Goal: Transaction & Acquisition: Purchase product/service

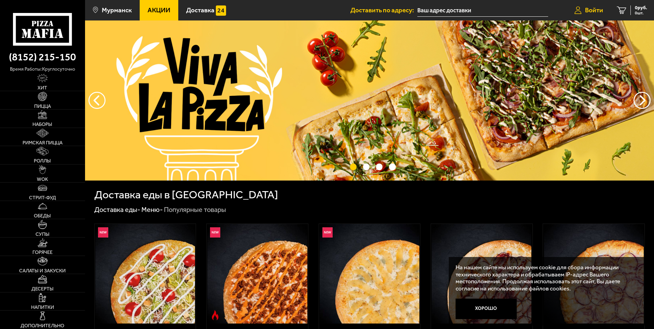
click at [588, 12] on span "Войти" at bounding box center [594, 10] width 18 height 6
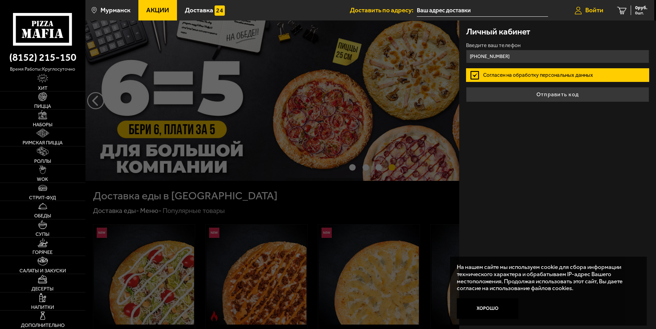
type input "[PHONE_NUMBER]"
click at [466, 87] on button "Отправить код" at bounding box center [557, 94] width 183 height 15
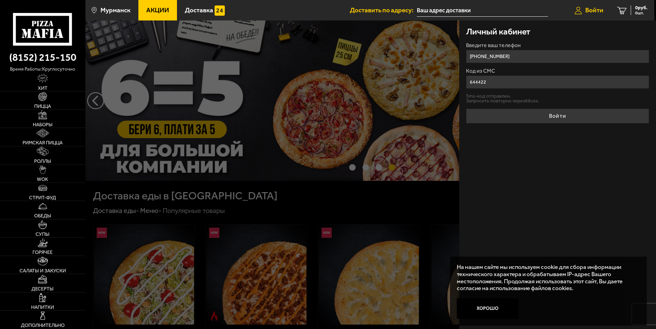
type input "644422"
click at [466, 109] on button "Войти" at bounding box center [557, 116] width 183 height 15
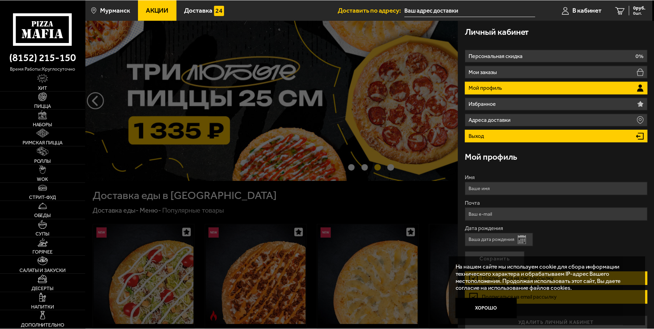
scroll to position [8, 0]
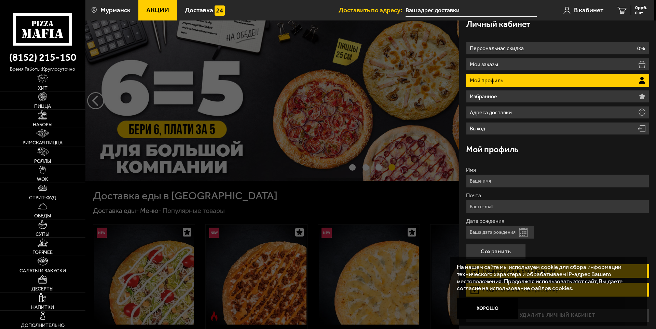
click at [498, 184] on input "Имя" at bounding box center [557, 180] width 183 height 13
type input "[PERSON_NAME]"
type input "[EMAIL_ADDRESS][DOMAIN_NAME]"
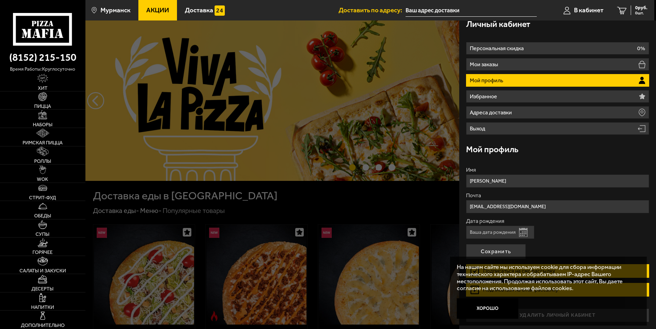
click at [484, 181] on input "[PERSON_NAME]" at bounding box center [557, 180] width 183 height 13
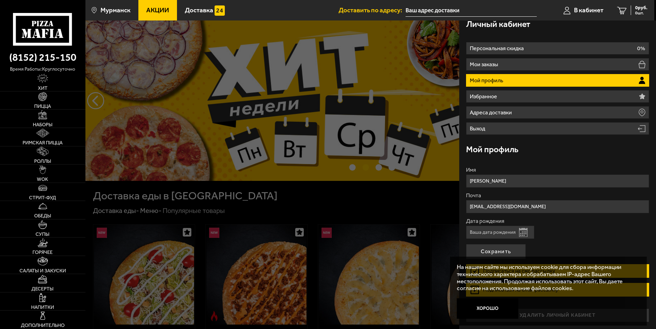
type input "[PERSON_NAME]"
click at [502, 229] on input "Дата рождения" at bounding box center [500, 232] width 68 height 13
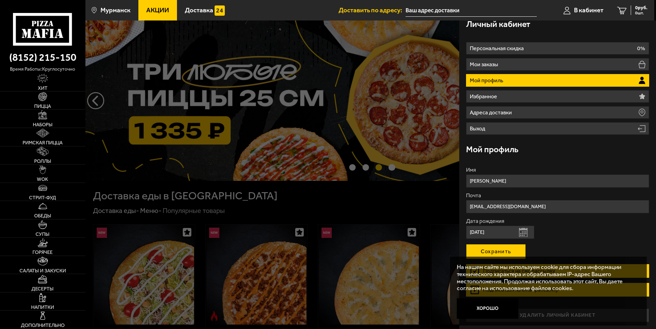
type input "[DATE]"
click at [505, 248] on button "Сохранить" at bounding box center [496, 251] width 60 height 15
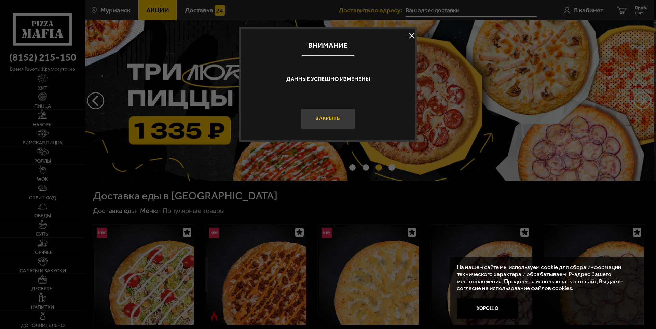
click at [333, 118] on button "Закрыть" at bounding box center [327, 119] width 55 height 20
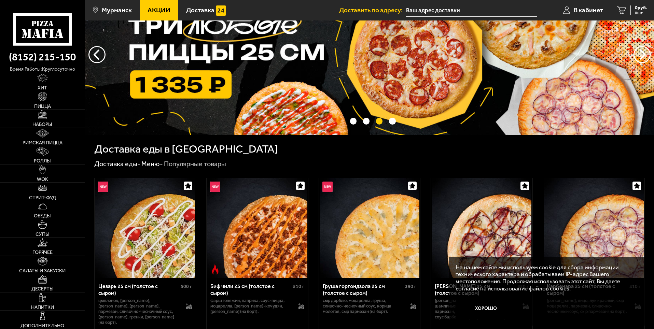
scroll to position [51, 0]
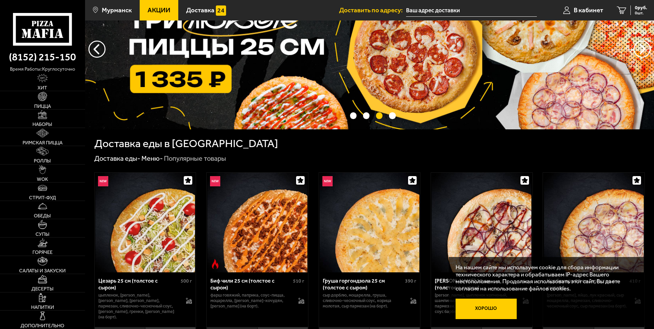
click at [495, 308] on button "Хорошо" at bounding box center [485, 309] width 61 height 20
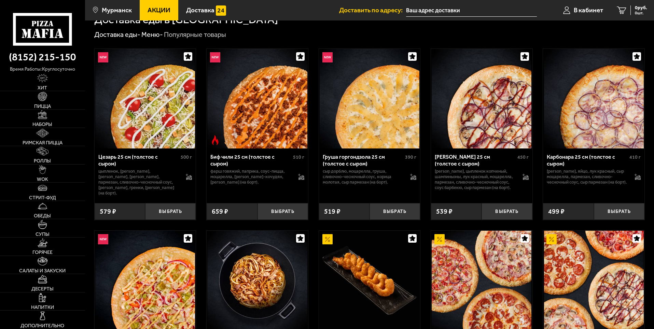
scroll to position [188, 0]
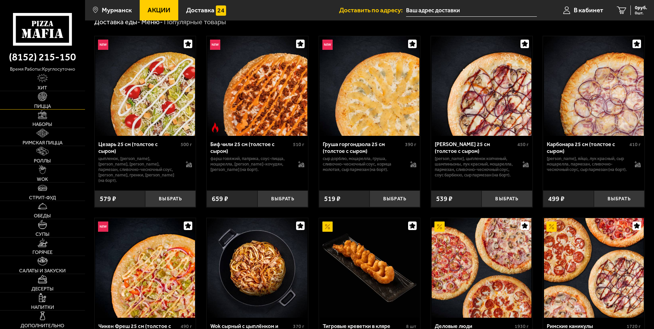
click at [46, 105] on span "Пицца" at bounding box center [42, 106] width 17 height 5
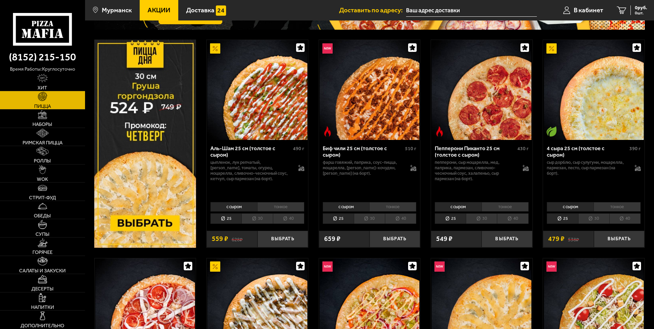
scroll to position [111, 0]
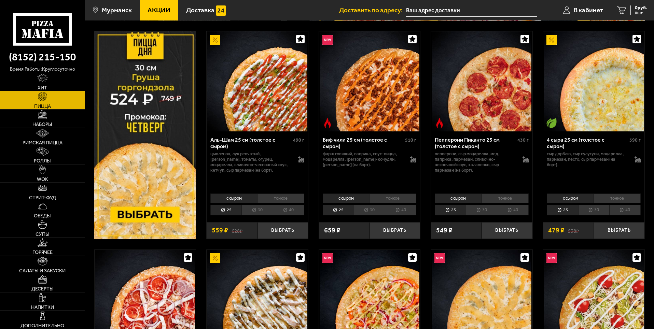
click at [259, 211] on li "30" at bounding box center [256, 210] width 31 height 11
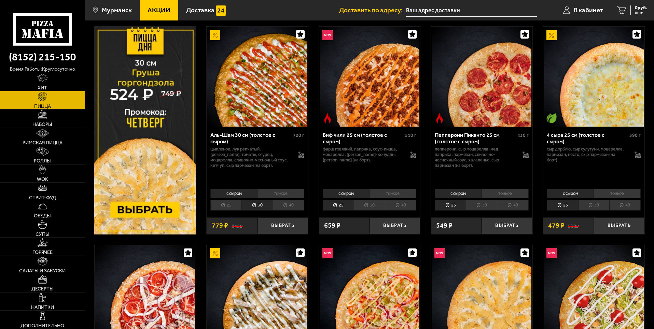
scroll to position [119, 0]
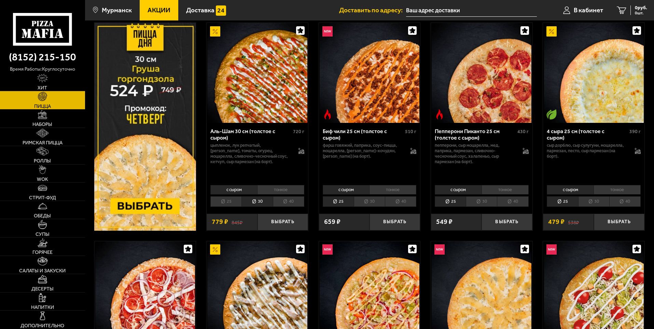
click at [370, 204] on li "30" at bounding box center [369, 201] width 31 height 11
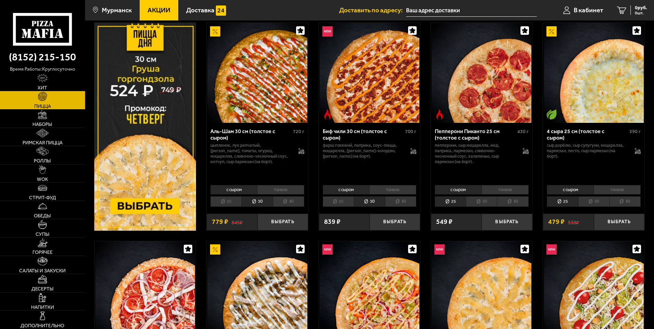
click at [288, 201] on li "40" at bounding box center [288, 201] width 31 height 11
click at [258, 202] on li "30" at bounding box center [256, 201] width 31 height 11
click at [347, 202] on li "25" at bounding box center [338, 201] width 31 height 11
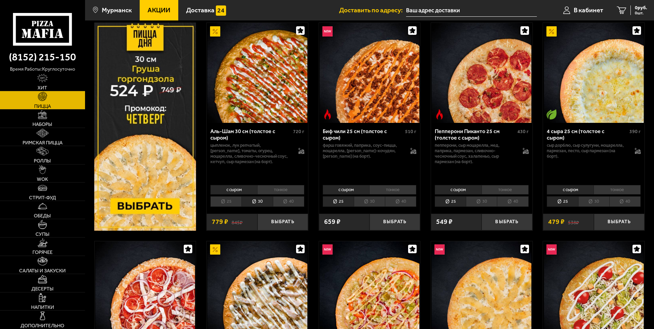
click at [395, 201] on li "40" at bounding box center [400, 201] width 31 height 11
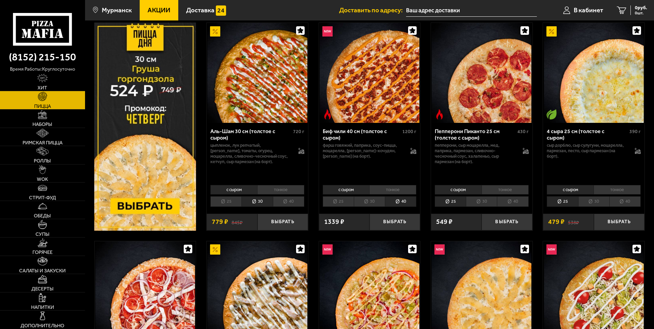
click at [373, 202] on li "30" at bounding box center [369, 201] width 31 height 11
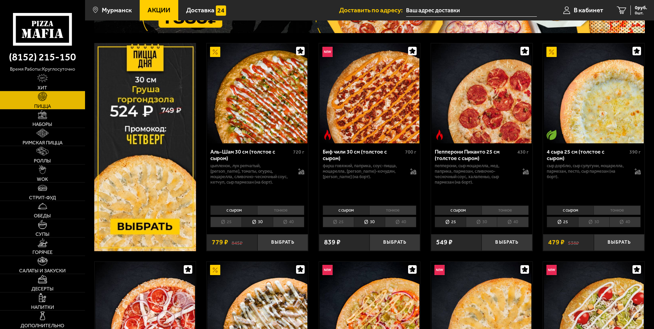
scroll to position [102, 0]
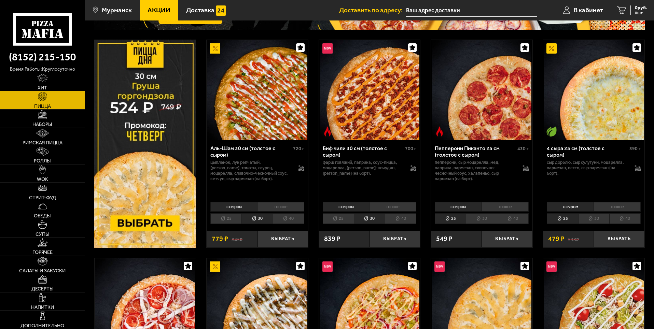
click at [282, 205] on li "тонкое" at bounding box center [280, 207] width 47 height 10
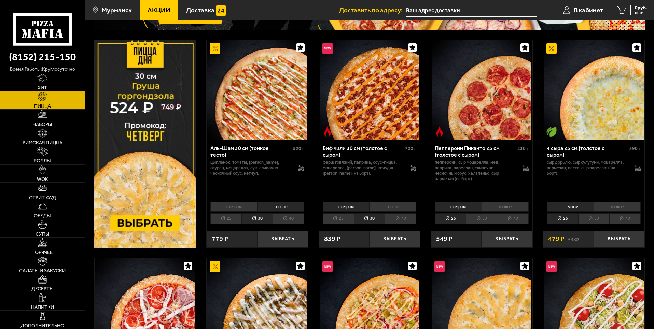
click at [239, 208] on li "с сыром" at bounding box center [233, 207] width 47 height 10
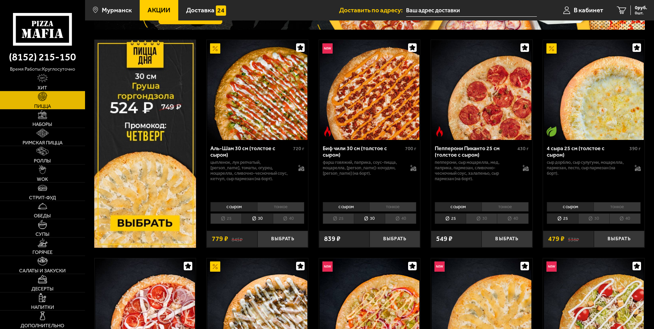
click at [396, 208] on li "тонкое" at bounding box center [392, 207] width 47 height 10
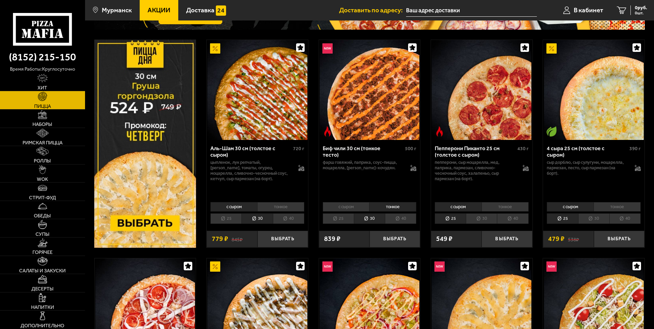
click at [343, 207] on li "с сыром" at bounding box center [346, 207] width 47 height 10
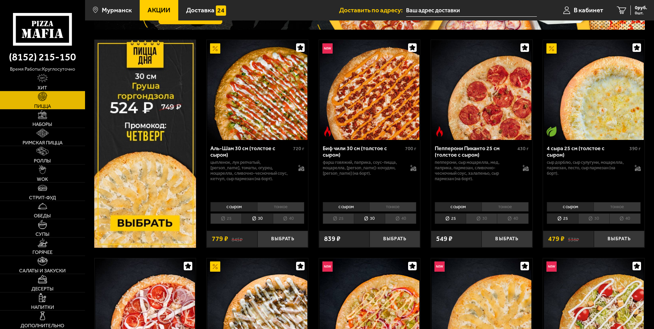
click at [396, 206] on li "тонкое" at bounding box center [392, 207] width 47 height 10
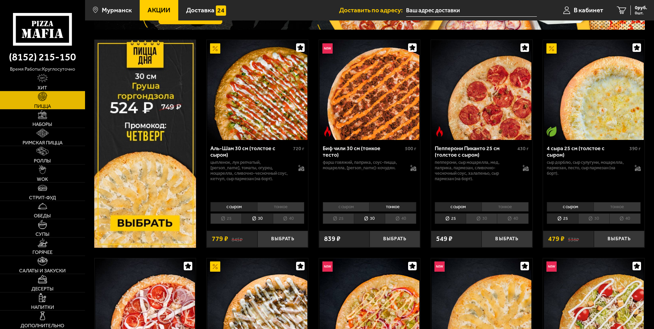
click at [343, 208] on li "с сыром" at bounding box center [346, 207] width 47 height 10
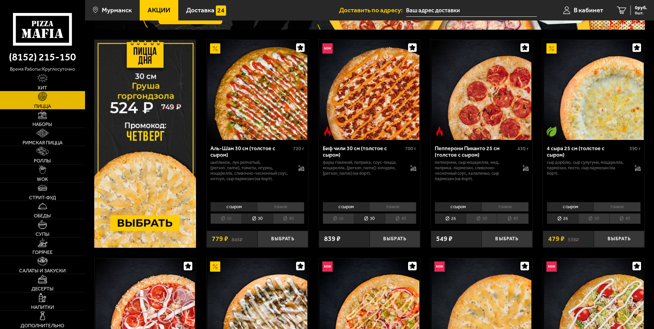
click at [381, 208] on li "тонкое" at bounding box center [392, 207] width 47 height 10
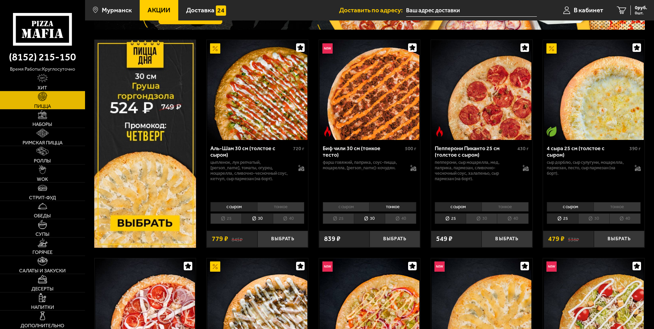
click at [354, 205] on li "с сыром" at bounding box center [346, 207] width 47 height 10
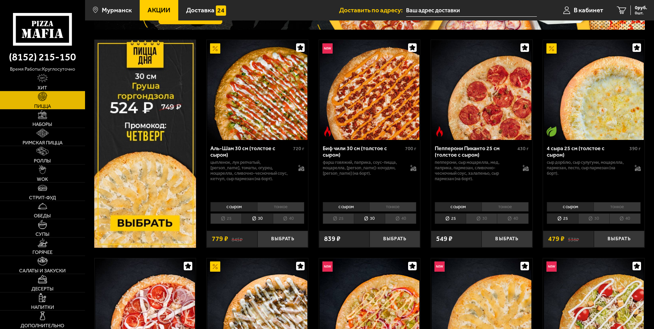
click at [599, 218] on li "30" at bounding box center [593, 218] width 31 height 11
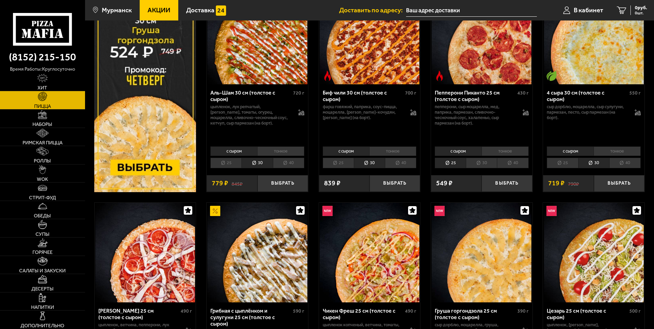
scroll to position [0, 0]
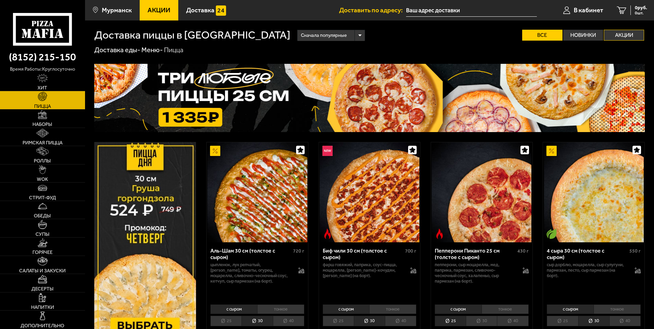
click at [627, 34] on label "Акции" at bounding box center [624, 35] width 40 height 11
click at [0, 0] on input "Акции" at bounding box center [0, 0] width 0 height 0
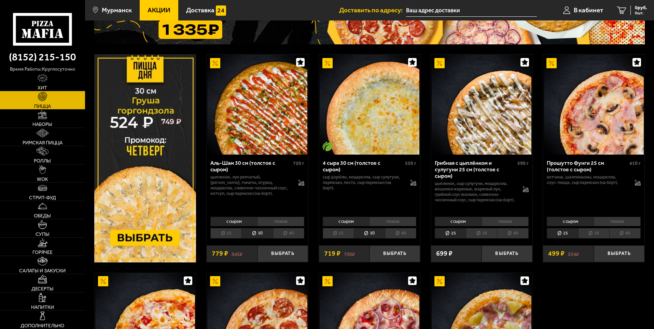
scroll to position [94, 0]
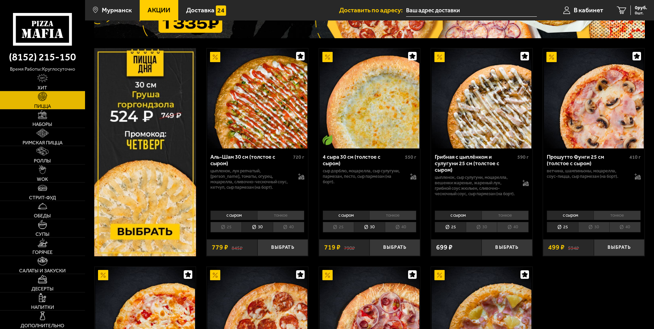
click at [594, 231] on li "30" at bounding box center [593, 227] width 31 height 11
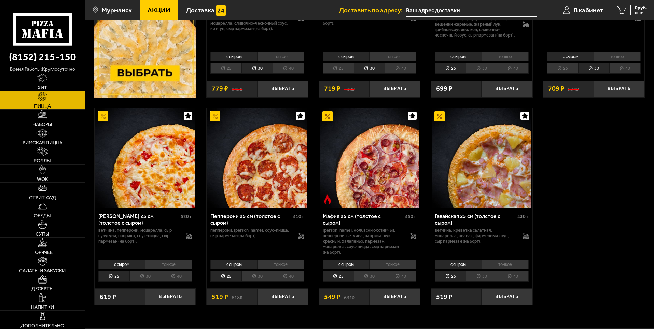
scroll to position [265, 0]
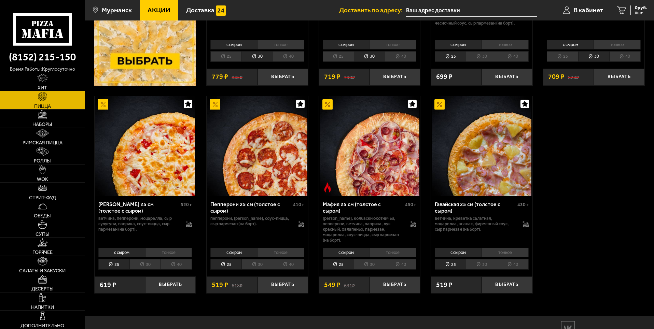
click at [146, 259] on li "30" at bounding box center [144, 264] width 31 height 11
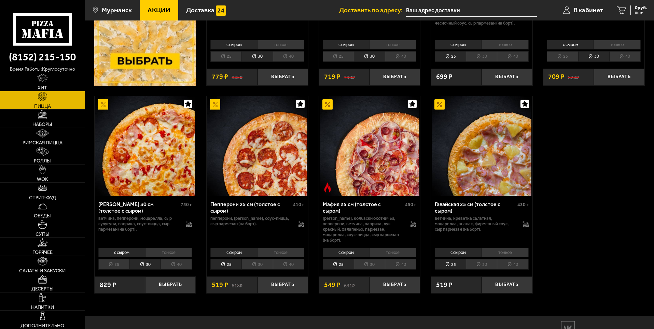
click at [375, 259] on li "30" at bounding box center [369, 264] width 31 height 11
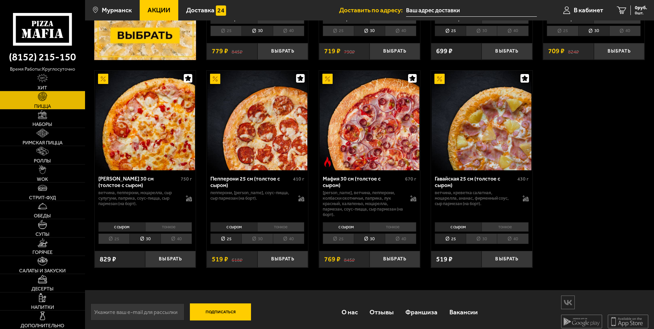
scroll to position [291, 0]
click at [485, 233] on li "30" at bounding box center [481, 238] width 31 height 11
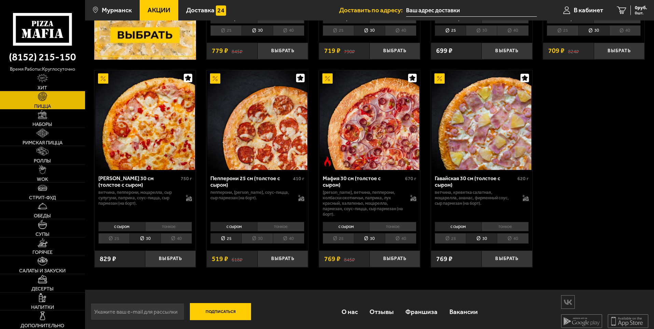
click at [145, 234] on li "30" at bounding box center [144, 238] width 31 height 11
click at [256, 233] on li "30" at bounding box center [256, 238] width 31 height 11
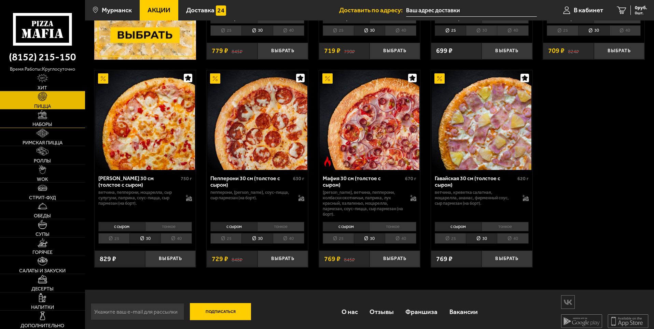
click at [41, 123] on span "Наборы" at bounding box center [42, 124] width 20 height 5
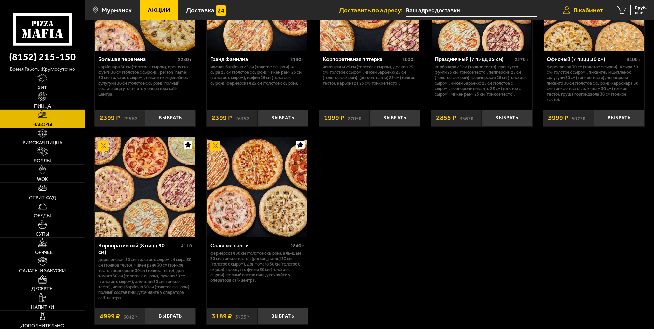
scroll to position [1207, 0]
